Goal: Information Seeking & Learning: Learn about a topic

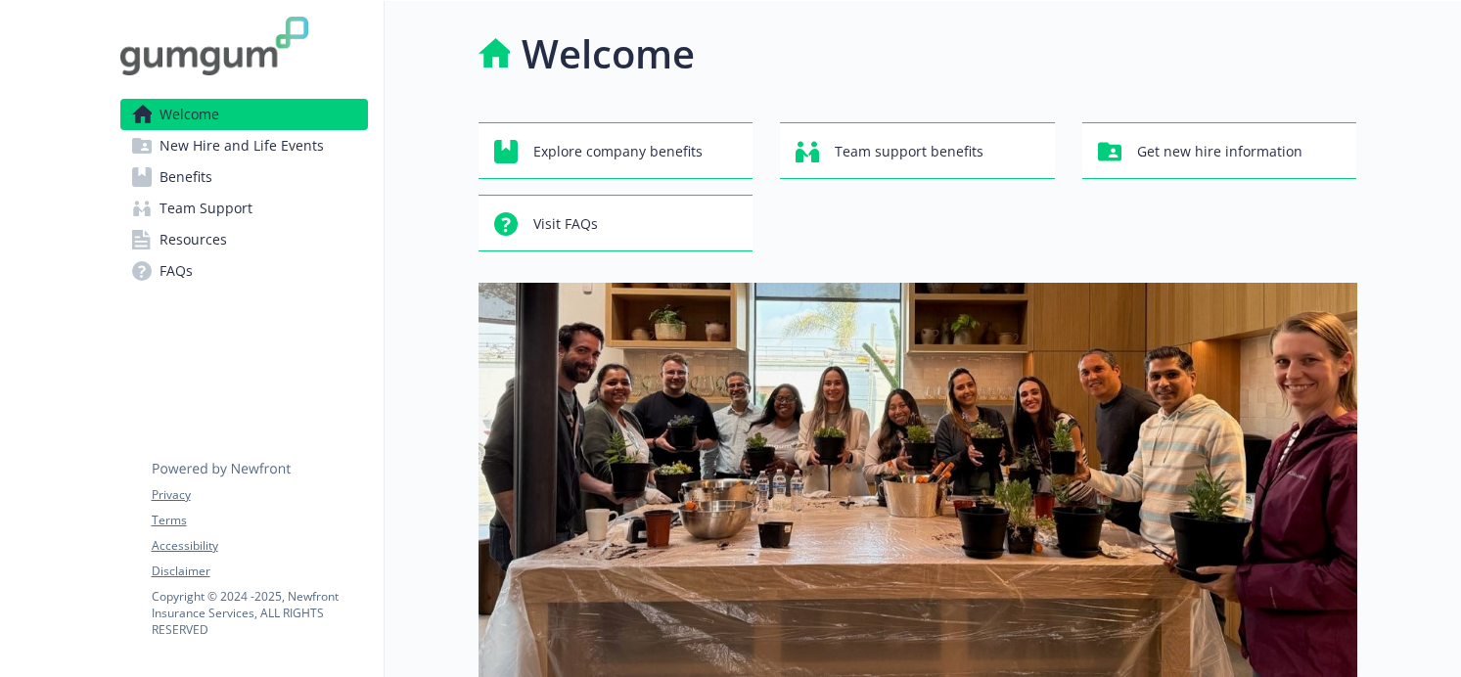
scroll to position [124, 0]
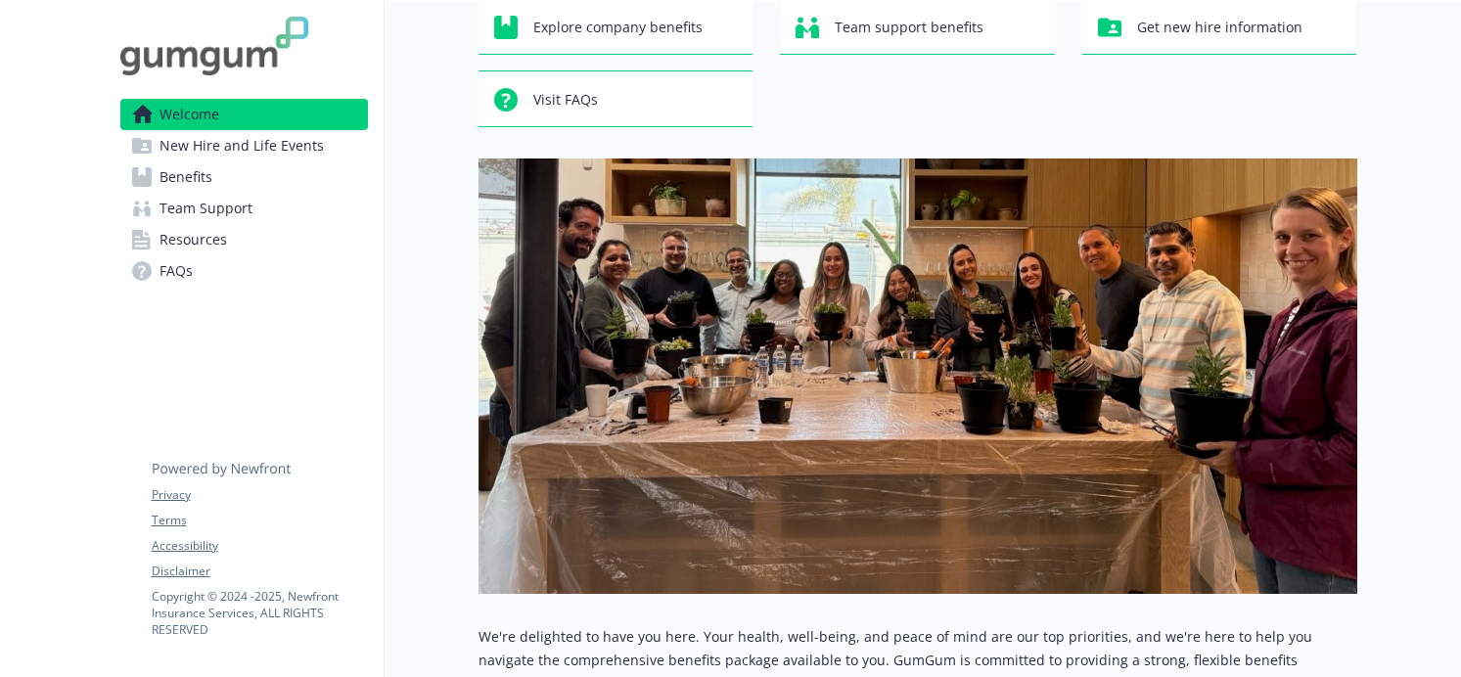
click at [241, 145] on span "New Hire and Life Events" at bounding box center [241, 145] width 164 height 31
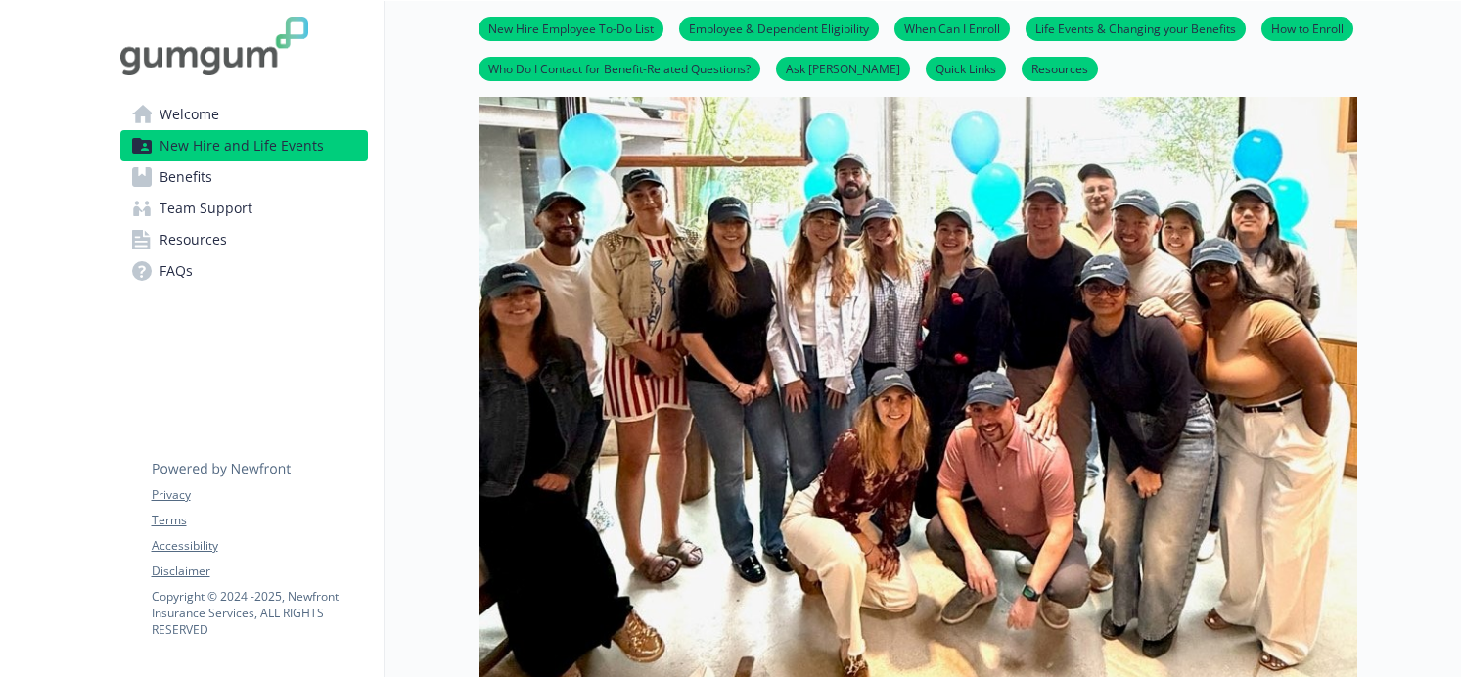
click at [222, 176] on link "Benefits" at bounding box center [243, 176] width 247 height 31
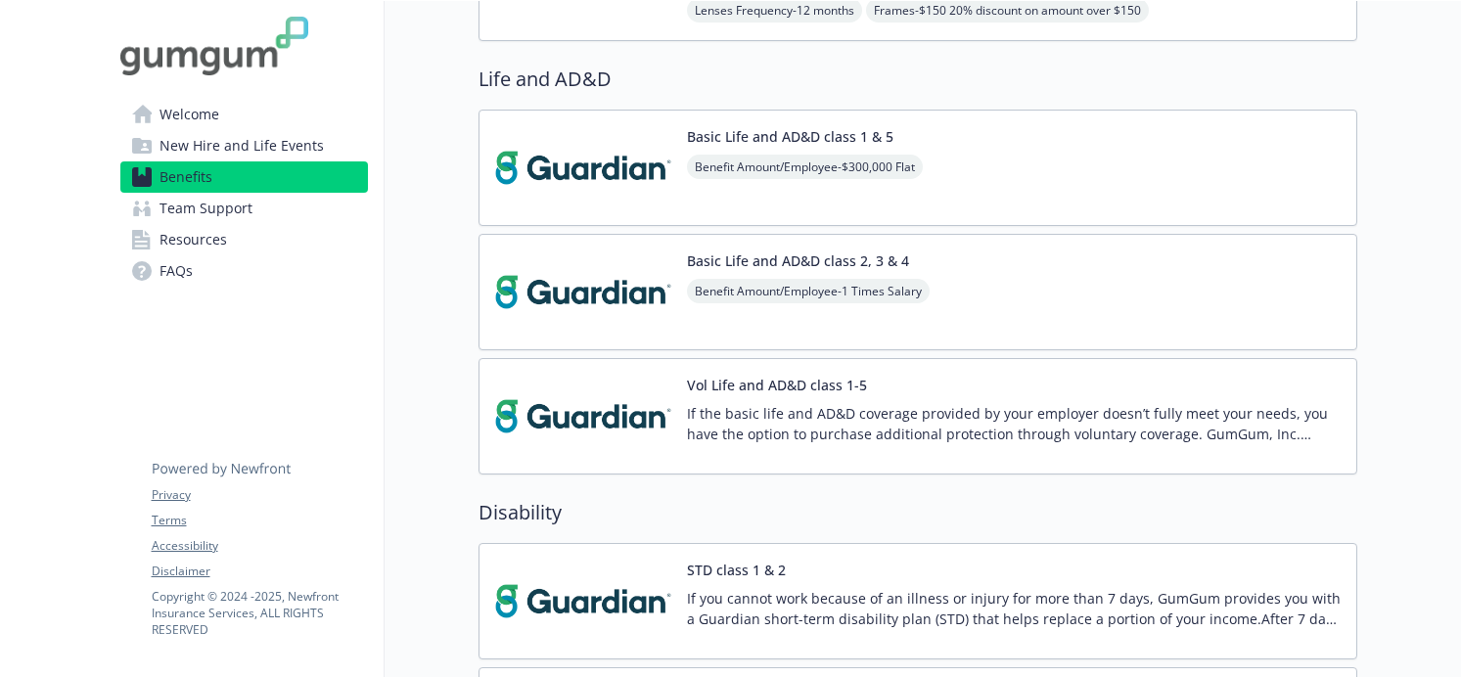
scroll to position [1037, 0]
